Goal: Information Seeking & Learning: Learn about a topic

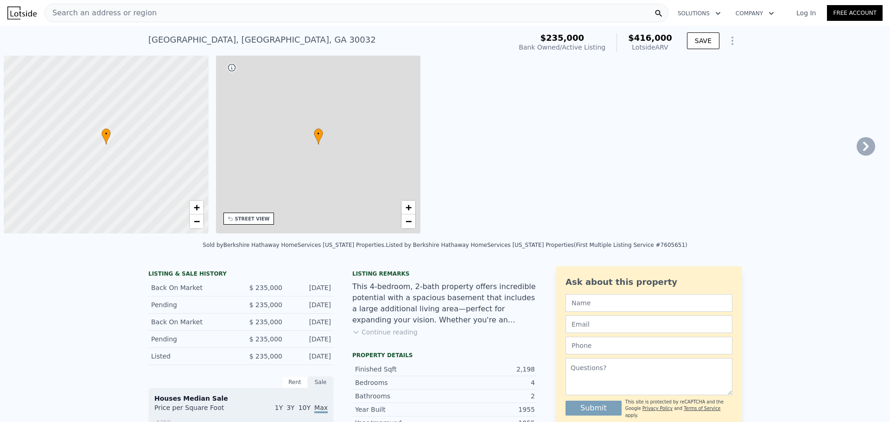
scroll to position [0, 4]
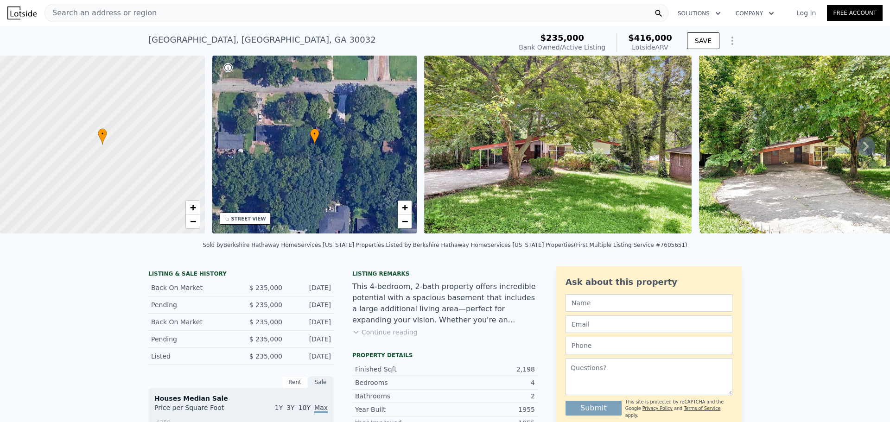
click at [365, 18] on div "Search an address or region" at bounding box center [356, 13] width 624 height 19
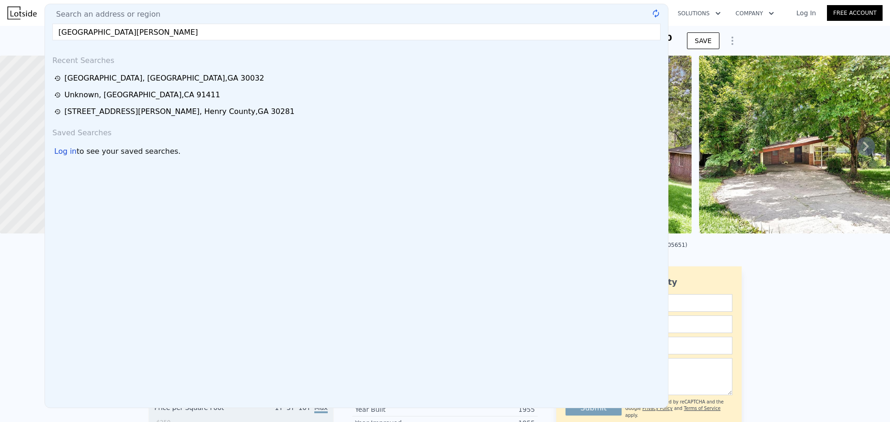
type input "[GEOGRAPHIC_DATA][PERSON_NAME]"
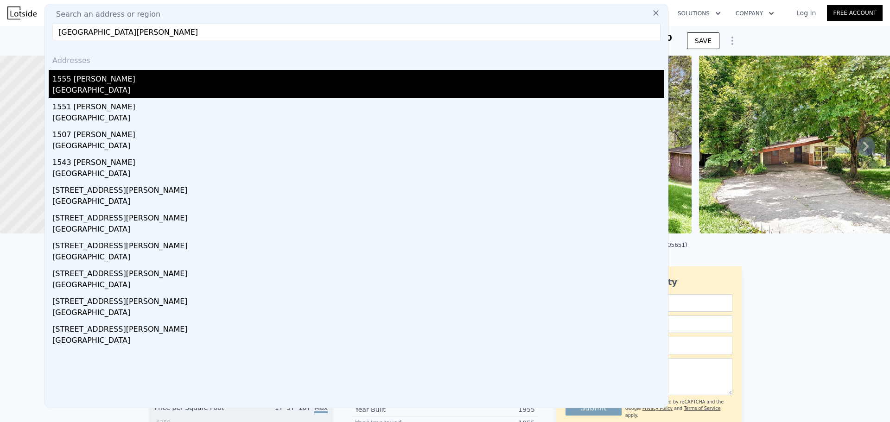
click at [177, 83] on div "1555 [PERSON_NAME]" at bounding box center [358, 77] width 612 height 15
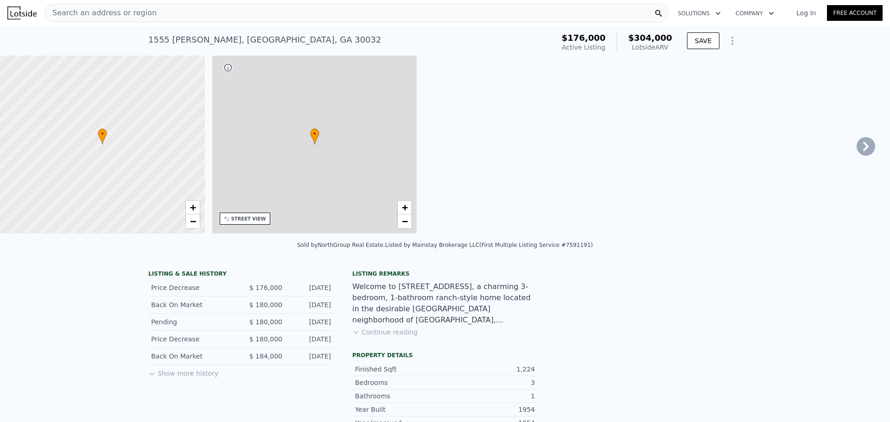
type input "4"
type input "1"
type input "2"
type input "1008"
type input "1710"
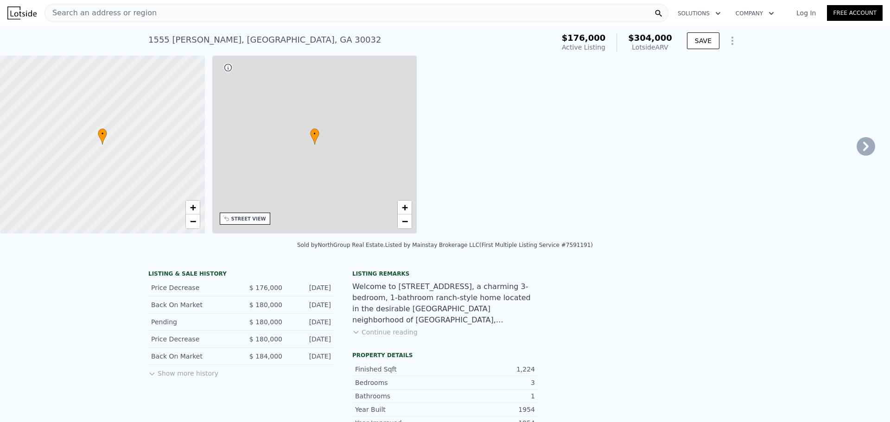
type input "4791.6"
type input "10890"
type input "$ 304,000"
type input "4"
type input "$ 99,833"
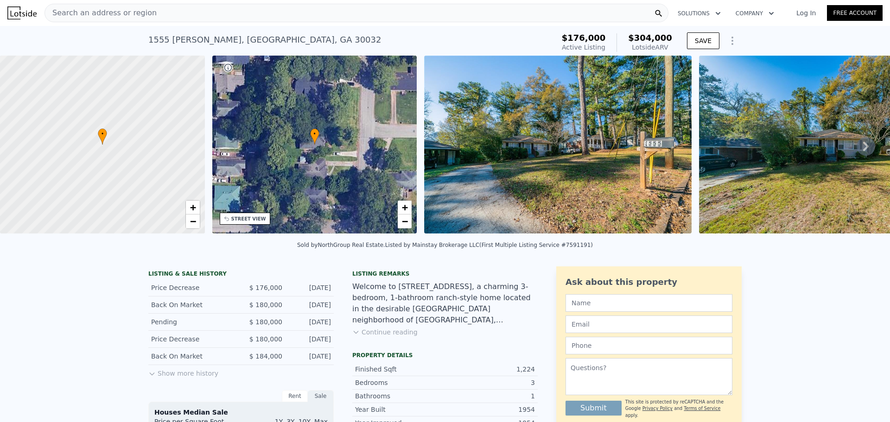
click at [241, 24] on div "Search an address or region Solutions Company Open main menu Log In Free Account" at bounding box center [444, 13] width 875 height 22
click at [248, 11] on div "Search an address or region" at bounding box center [356, 13] width 624 height 19
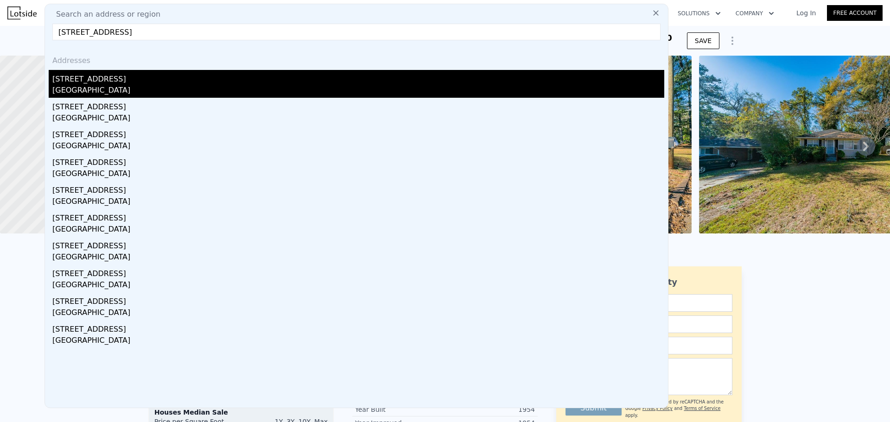
type input "[STREET_ADDRESS]"
click at [214, 71] on div "[STREET_ADDRESS]" at bounding box center [358, 77] width 612 height 15
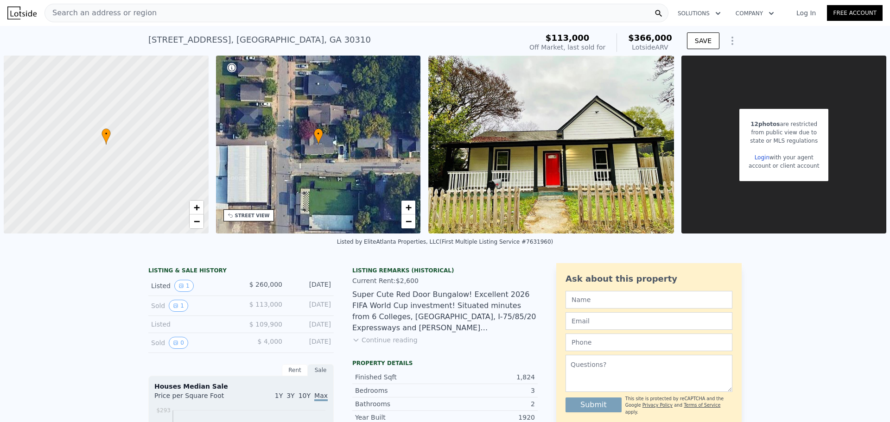
scroll to position [0, 4]
click at [269, 13] on div "Search an address or region" at bounding box center [356, 13] width 624 height 19
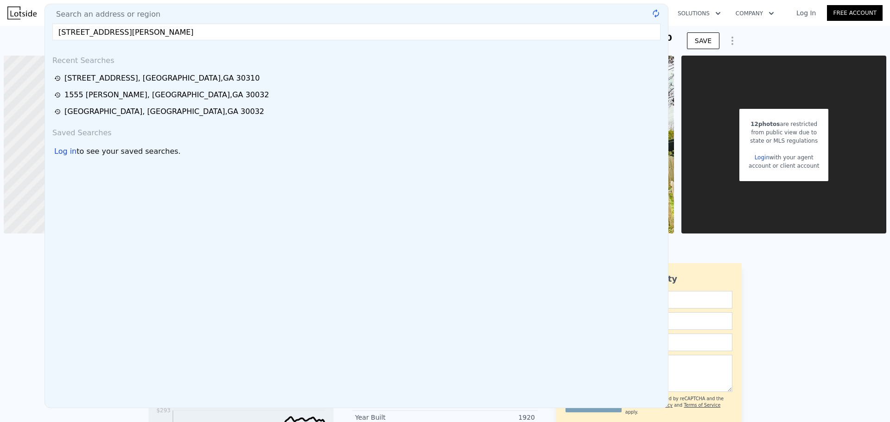
type input "[STREET_ADDRESS][PERSON_NAME]"
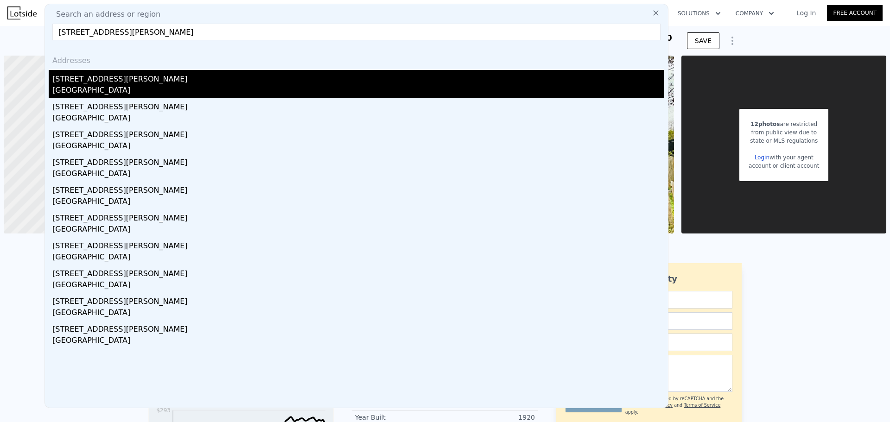
click at [218, 76] on div "[STREET_ADDRESS][PERSON_NAME]" at bounding box center [358, 77] width 612 height 15
